Goal: Task Accomplishment & Management: Manage account settings

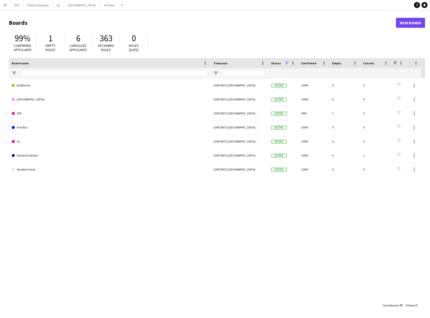
click at [4, 4] on app-icon "Menu" at bounding box center [5, 5] width 4 height 4
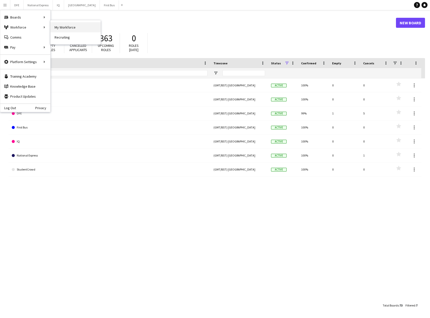
click at [65, 27] on link "My Workforce" at bounding box center [76, 27] width 50 height 10
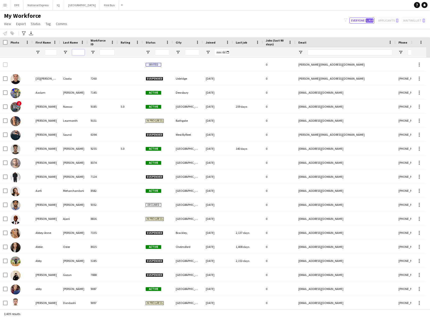
click at [80, 52] on input "Last Name Filter Input" at bounding box center [78, 52] width 13 height 6
drag, startPoint x: 80, startPoint y: 52, endPoint x: 77, endPoint y: 52, distance: 2.6
click at [77, 52] on input "Last Name Filter Input" at bounding box center [78, 52] width 13 height 6
paste input "**********"
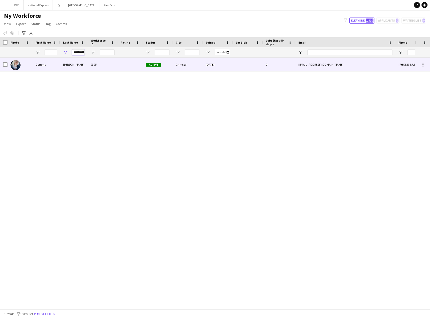
type input "**********"
click at [48, 67] on div "Gemma" at bounding box center [47, 65] width 28 height 14
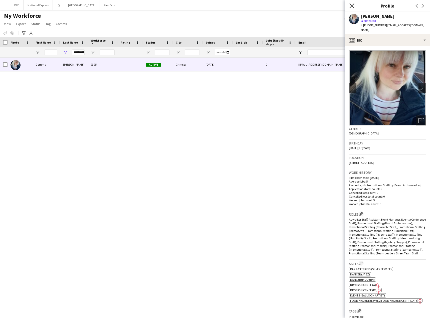
click at [352, 6] on icon at bounding box center [352, 5] width 5 height 5
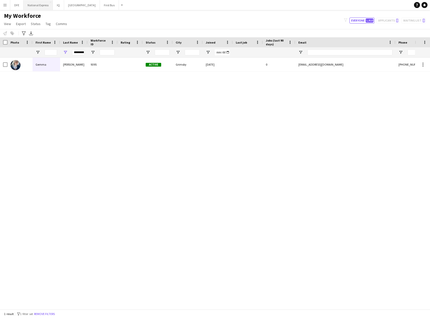
click at [41, 4] on button "National Express Close" at bounding box center [38, 5] width 29 height 10
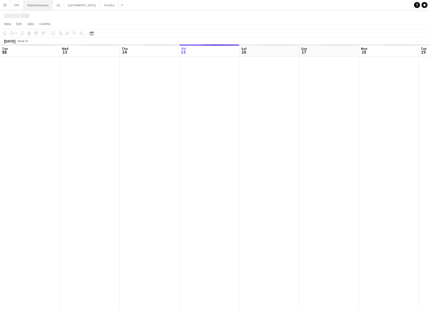
scroll to position [0, 120]
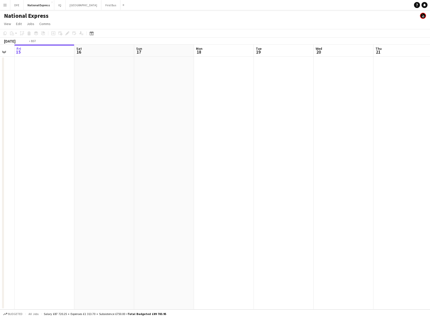
drag, startPoint x: 370, startPoint y: 130, endPoint x: 66, endPoint y: 127, distance: 303.9
click at [40, 128] on app-calendar-viewport "Tue 12 Wed 13 Thu 14 Fri 15 Sat 16 Sun 17 Mon 18 Tue 19 Wed 20 Thu 21 Fri 22 Sa…" at bounding box center [215, 177] width 430 height 265
drag, startPoint x: 370, startPoint y: 130, endPoint x: 200, endPoint y: 134, distance: 169.6
click at [45, 139] on app-calendar-viewport "Sun 17 Mon 18 Tue 19 Wed 20 Thu 21 Fri 22 Sat 23 Sun 24 Mon 25 Tue 26 Wed 27 Th…" at bounding box center [215, 177] width 430 height 265
drag, startPoint x: 154, startPoint y: 126, endPoint x: 244, endPoint y: 111, distance: 92.0
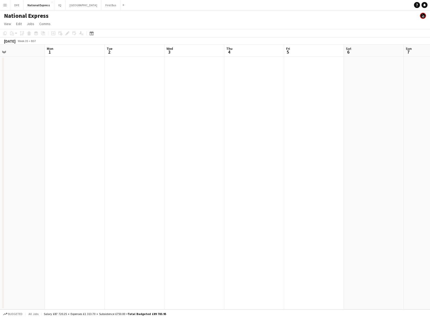
click at [73, 125] on app-calendar-viewport "Fri 29 Sat 30 Sun 31 Mon 1 Tue 2 Wed 3 Thu 4 Fri 5 Sat 6 Sun 7 Mon 8 Tue 9 Wed …" at bounding box center [215, 177] width 430 height 265
drag, startPoint x: 382, startPoint y: 94, endPoint x: 112, endPoint y: 108, distance: 270.1
click at [109, 108] on app-calendar-viewport "Fri 29 Sat 30 Sun 31 Mon 1 Tue 2 Wed 3 Thu 4 Fri 5 Sat 6 Sun 7 Mon 8 Tue 9 Wed …" at bounding box center [215, 177] width 430 height 265
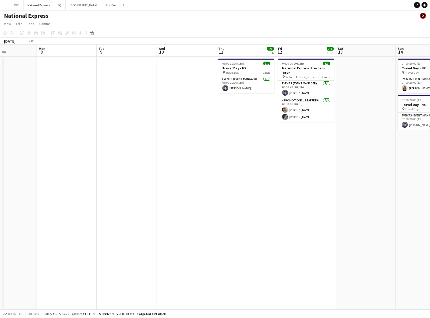
drag, startPoint x: 256, startPoint y: 119, endPoint x: 235, endPoint y: 137, distance: 27.0
click at [114, 134] on app-calendar-viewport "Fri 5 Sat 6 Sun 7 Mon 8 Tue 9 Wed 10 Thu 11 1/1 1 Job Fri 12 3/3 1 Job Sat 13 S…" at bounding box center [215, 177] width 430 height 265
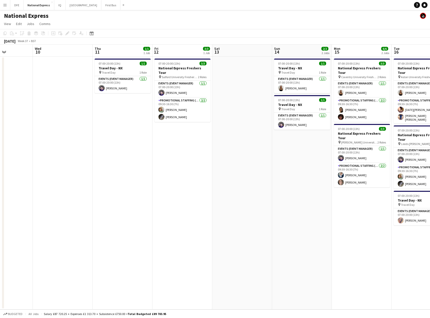
drag, startPoint x: 423, startPoint y: 132, endPoint x: 299, endPoint y: 133, distance: 124.0
click at [299, 133] on app-calendar-viewport "Sun 7 Mon 8 Tue 9 Wed 10 Thu 11 1/1 1 Job Fri 12 3/3 1 Job Sat 13 Sun 14 2/2 2 …" at bounding box center [215, 177] width 430 height 265
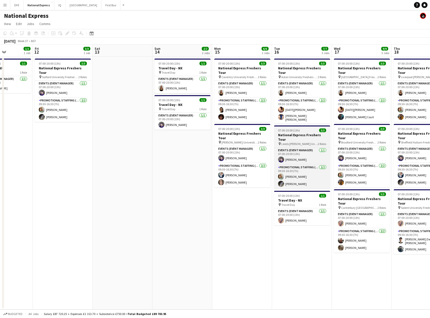
scroll to position [0, 146]
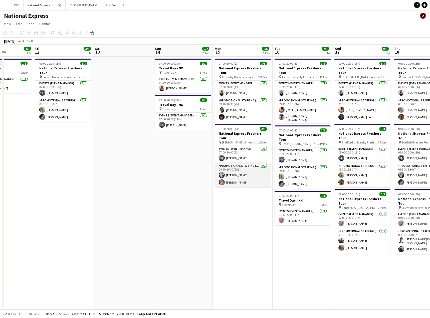
click at [243, 167] on app-card-role "Promotional Staffing (Brand Ambassadors) [DATE] 09:30-16:30 (7h) [PERSON_NAME] …" at bounding box center [243, 175] width 56 height 24
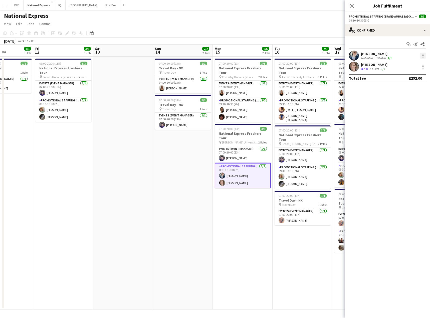
click at [423, 53] on div at bounding box center [423, 56] width 6 height 6
click at [411, 112] on span "Remove" at bounding box center [406, 113] width 31 height 5
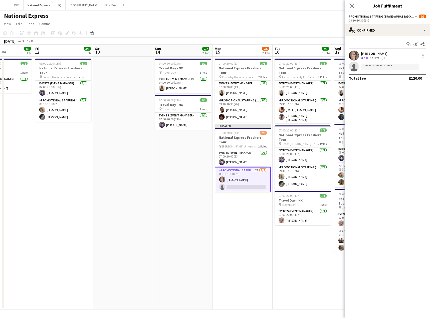
click at [353, 2] on app-icon "Close pop-in" at bounding box center [352, 5] width 7 height 7
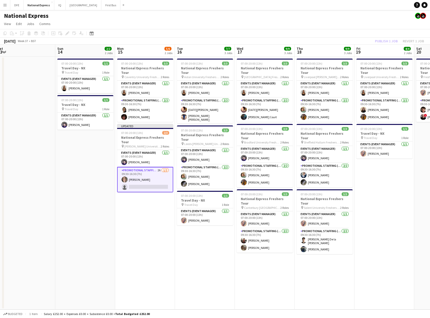
scroll to position [0, 250]
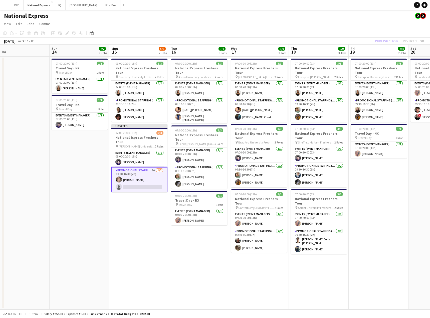
drag, startPoint x: 245, startPoint y: 86, endPoint x: 231, endPoint y: 85, distance: 14.3
click at [231, 85] on app-calendar-viewport "Tue 9 Wed 10 Thu 11 1/1 1 Job Fri 12 3/3 1 Job Sat 13 Sun 14 2/2 2 Jobs Mon 15 …" at bounding box center [215, 177] width 430 height 265
click at [324, 166] on app-card-role "Promotional Staffing (Brand Ambassadors) [DATE] 09:30-16:30 (7h) [PERSON_NAME] …" at bounding box center [319, 175] width 56 height 24
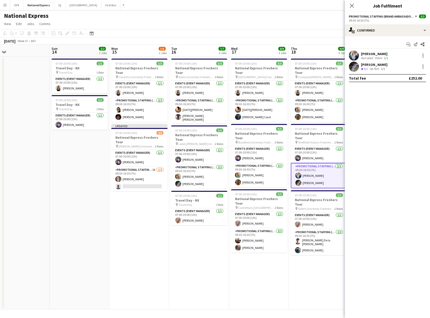
click at [427, 55] on div "[PERSON_NAME] Not rated 91km 1/1" at bounding box center [387, 56] width 85 height 10
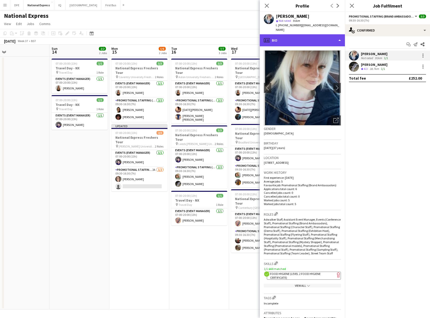
click at [304, 41] on div "profile Bio" at bounding box center [302, 40] width 85 height 12
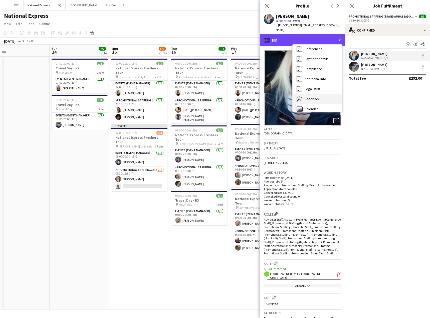
scroll to position [57, 0]
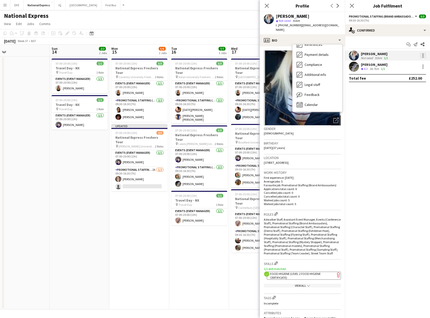
click at [425, 55] on div at bounding box center [423, 56] width 6 height 6
click at [408, 112] on span "Remove" at bounding box center [406, 113] width 31 height 5
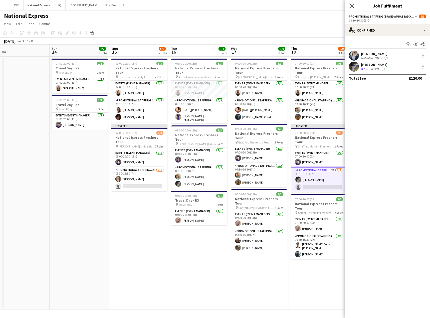
click at [351, 4] on icon at bounding box center [352, 5] width 5 height 5
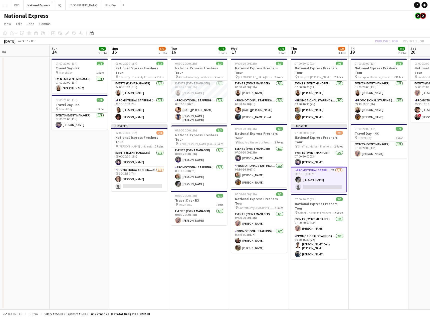
click at [384, 40] on div "Publish 1 job Revert 1 job" at bounding box center [399, 41] width 61 height 7
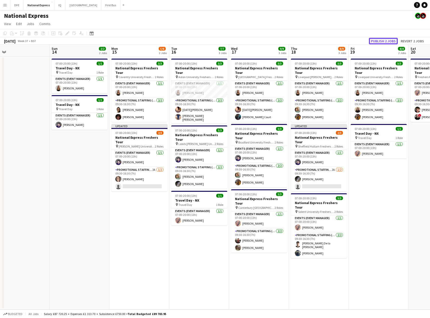
click at [383, 40] on button "Publish 2 jobs" at bounding box center [383, 41] width 29 height 7
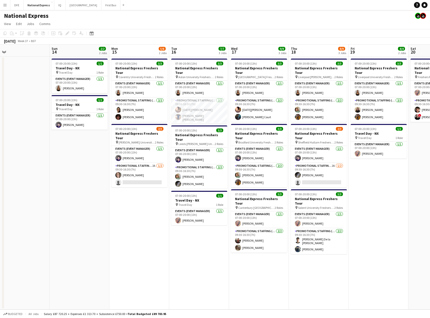
drag, startPoint x: 148, startPoint y: 176, endPoint x: 146, endPoint y: 185, distance: 8.6
click at [148, 176] on app-card-role "Promotional Staffing (Brand Ambassadors) 2A [DATE] 09:30-16:30 (7h) [PERSON_NAM…" at bounding box center [139, 175] width 56 height 24
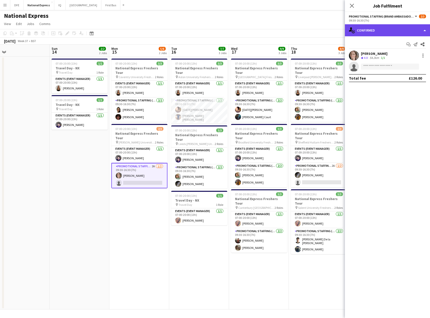
click at [386, 27] on div "single-neutral-actions-check-2 Confirmed" at bounding box center [387, 30] width 85 height 12
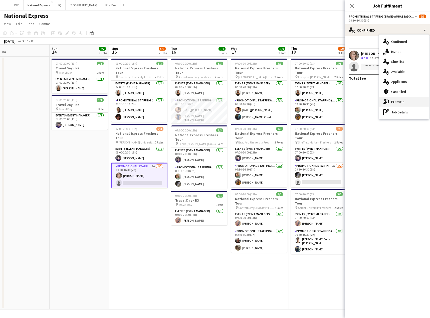
click at [399, 102] on div "advertising-megaphone Promote" at bounding box center [405, 102] width 50 height 10
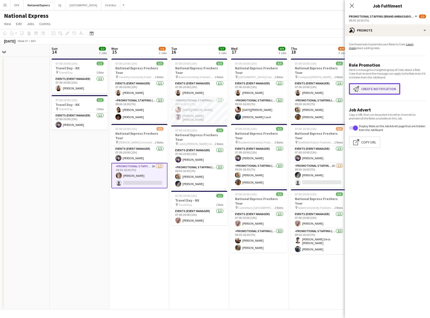
click at [366, 90] on button "Create notification Create notification" at bounding box center [374, 89] width 51 height 12
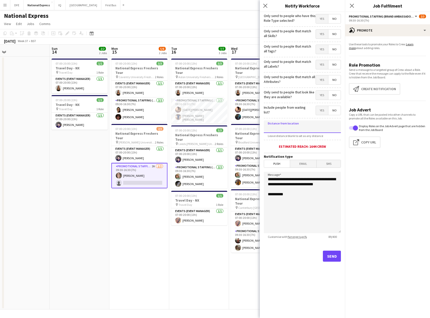
click at [306, 125] on input at bounding box center [302, 126] width 77 height 13
type input "****"
type input "*****"
click at [327, 254] on button "Send" at bounding box center [332, 256] width 18 height 11
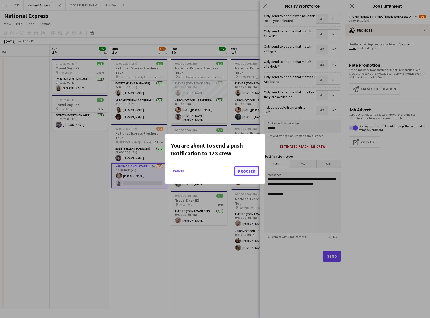
click at [250, 169] on button "Proceed" at bounding box center [246, 171] width 25 height 10
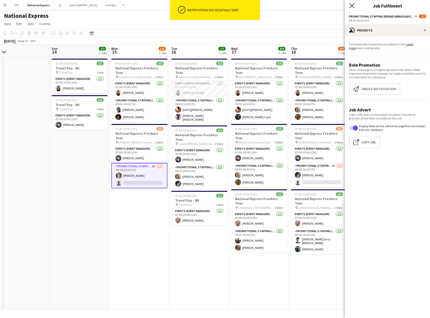
click at [353, 4] on icon "Close pop-in" at bounding box center [352, 5] width 5 height 5
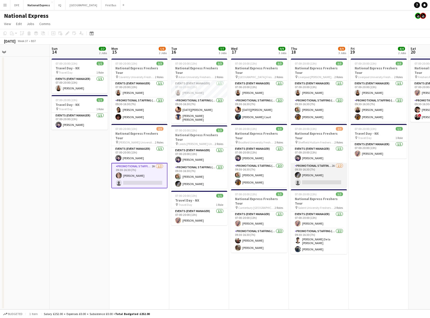
click at [323, 172] on app-card-role "Promotional Staffing (Brand Ambassadors) 2A [DATE] 09:30-16:30 (7h) [PERSON_NAM…" at bounding box center [319, 175] width 56 height 24
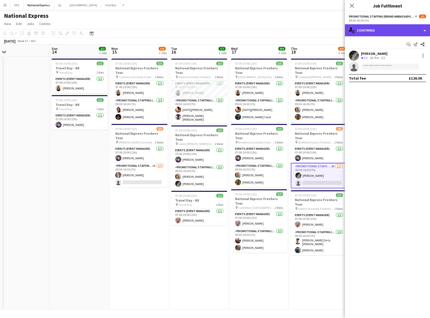
click at [377, 26] on div "single-neutral-actions-check-2 Confirmed" at bounding box center [387, 30] width 85 height 12
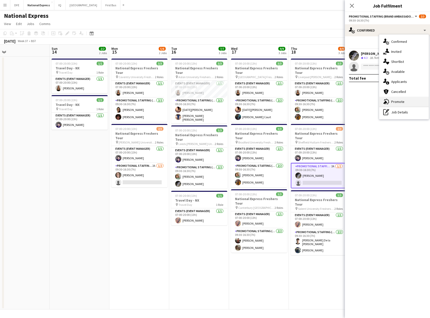
click at [400, 102] on div "advertising-megaphone Promote" at bounding box center [405, 102] width 50 height 10
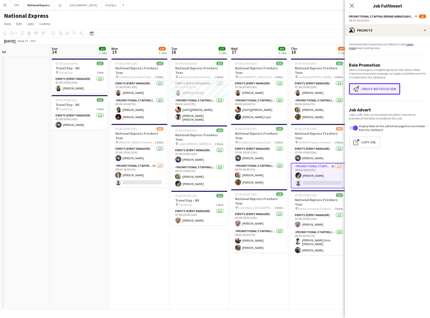
click at [377, 91] on button "Create notification Create notification" at bounding box center [374, 89] width 51 height 12
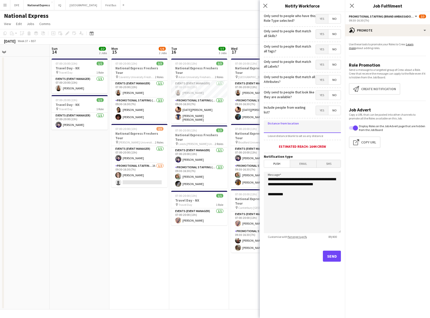
click at [302, 128] on input at bounding box center [302, 126] width 77 height 13
drag, startPoint x: 300, startPoint y: 129, endPoint x: 249, endPoint y: 127, distance: 50.9
click at [249, 127] on body "Menu Boards Boards Boards All jobs Status Workforce Workforce My Workforce Recr…" at bounding box center [215, 159] width 430 height 318
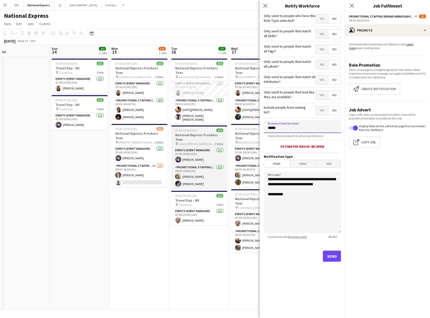
drag, startPoint x: 299, startPoint y: 130, endPoint x: 204, endPoint y: 128, distance: 94.2
click at [206, 127] on body "Menu Boards Boards Boards All jobs Status Workforce Workforce My Workforce Recr…" at bounding box center [215, 159] width 430 height 318
drag, startPoint x: 280, startPoint y: 126, endPoint x: 207, endPoint y: 125, distance: 72.9
click at [207, 125] on body "Menu Boards Boards Boards All jobs Status Workforce Workforce My Workforce Recr…" at bounding box center [215, 159] width 430 height 318
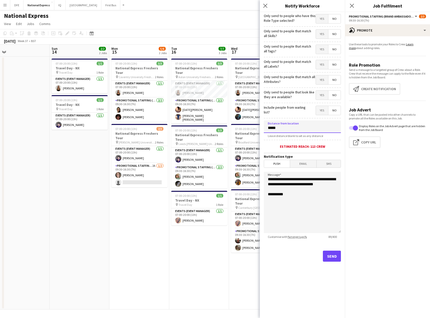
type input "*****"
click at [330, 256] on button "Send" at bounding box center [332, 256] width 18 height 11
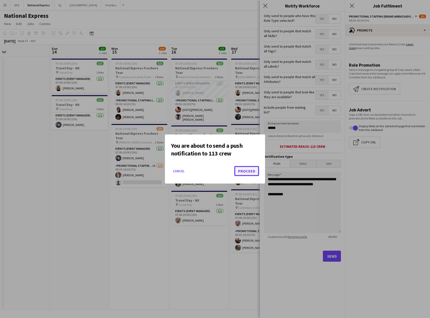
click at [244, 171] on button "Proceed" at bounding box center [246, 171] width 25 height 10
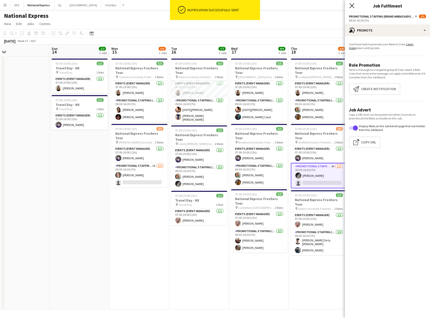
click at [351, 7] on icon "Close pop-in" at bounding box center [352, 5] width 5 height 5
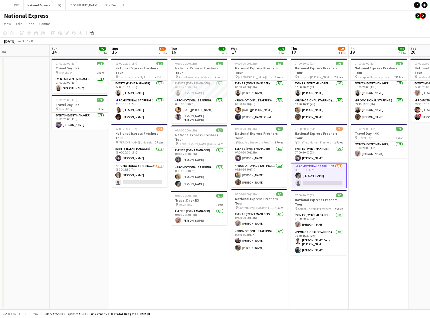
click at [345, 13] on div "National Express" at bounding box center [215, 15] width 430 height 10
